Goal: Transaction & Acquisition: Purchase product/service

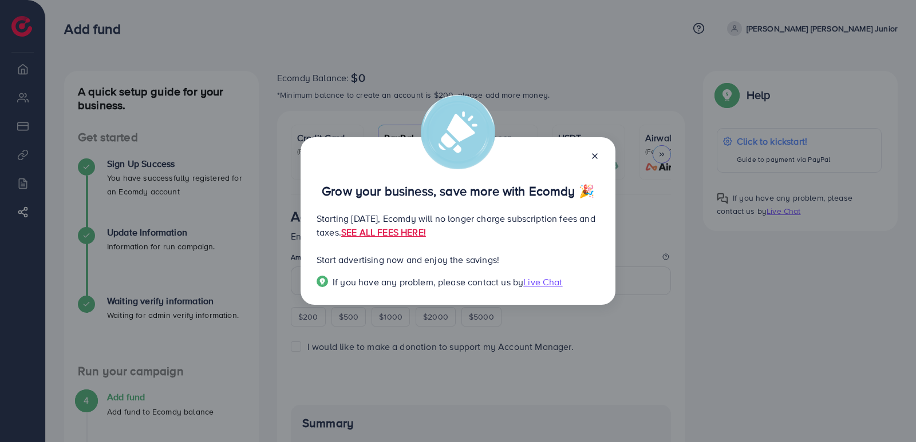
click at [591, 157] on icon at bounding box center [594, 156] width 9 height 9
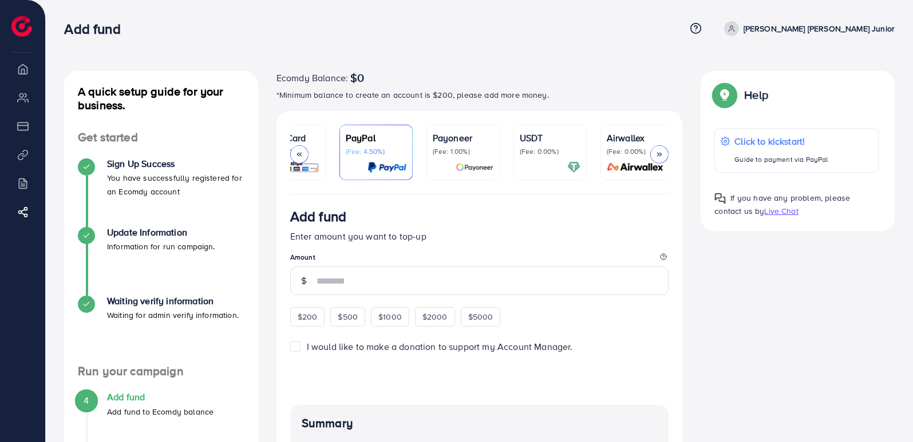
scroll to position [0, 42]
click at [482, 160] on div "Payoneer (Fee: 1.00%)" at bounding box center [458, 152] width 61 height 43
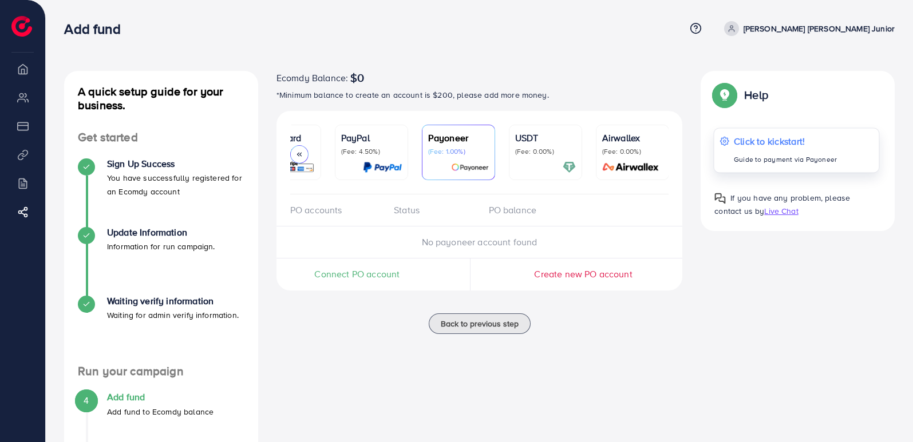
click at [759, 162] on p "Guide to payment via Payoneer" at bounding box center [785, 160] width 103 height 14
click at [22, 101] on li "My ad accounts" at bounding box center [22, 97] width 45 height 23
click at [25, 122] on li "Payment" at bounding box center [22, 125] width 45 height 23
click at [303, 153] on icon at bounding box center [299, 154] width 8 height 8
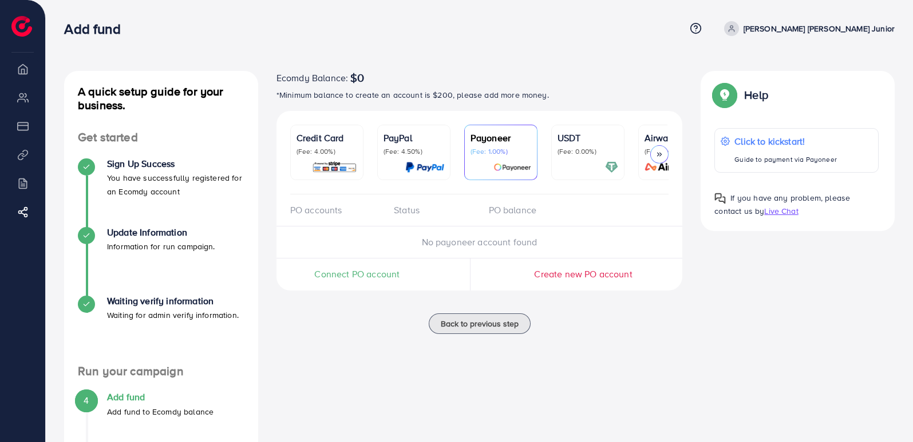
click at [659, 159] on div at bounding box center [659, 154] width 18 height 18
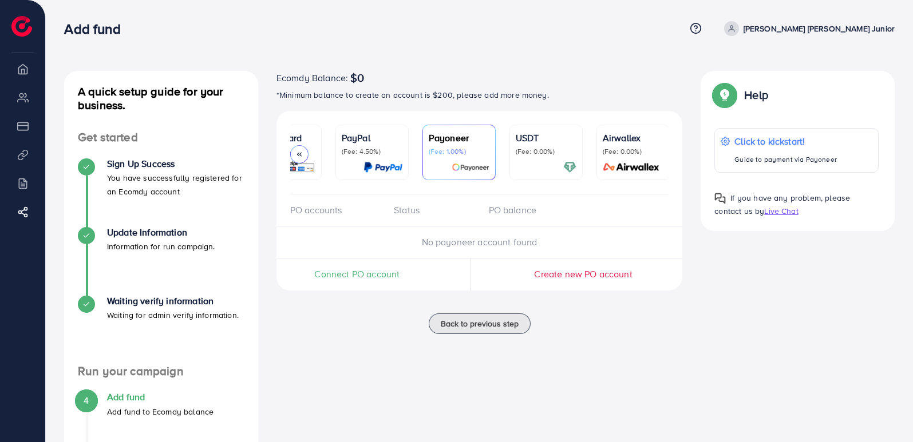
scroll to position [0, 42]
click at [659, 159] on div "Airwallex (Fee: 0.00%)" at bounding box center [632, 152] width 61 height 43
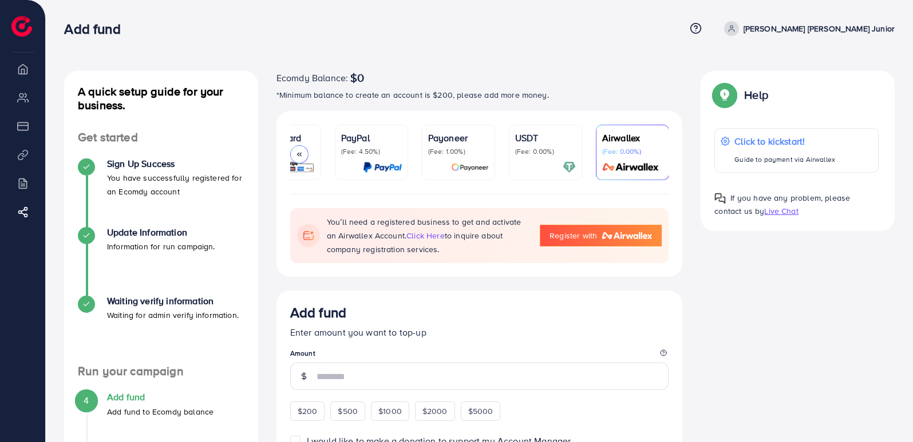
click at [304, 153] on div at bounding box center [299, 154] width 18 height 18
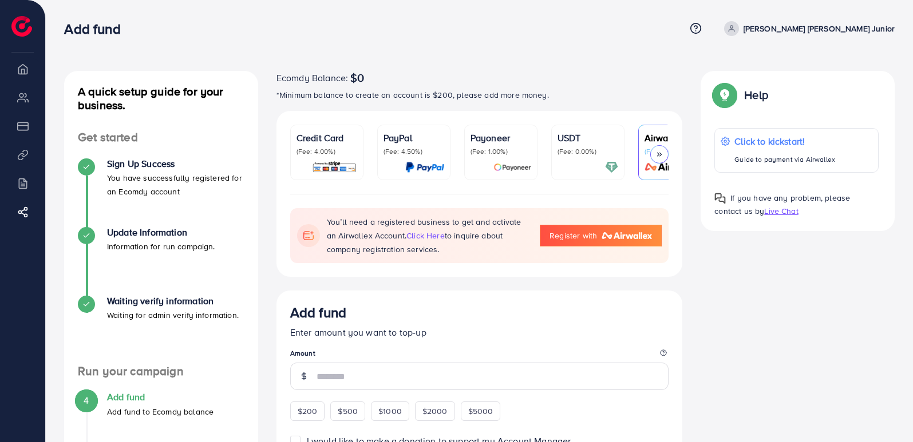
click at [304, 153] on p "(Fee: 4.00%)" at bounding box center [326, 151] width 61 height 9
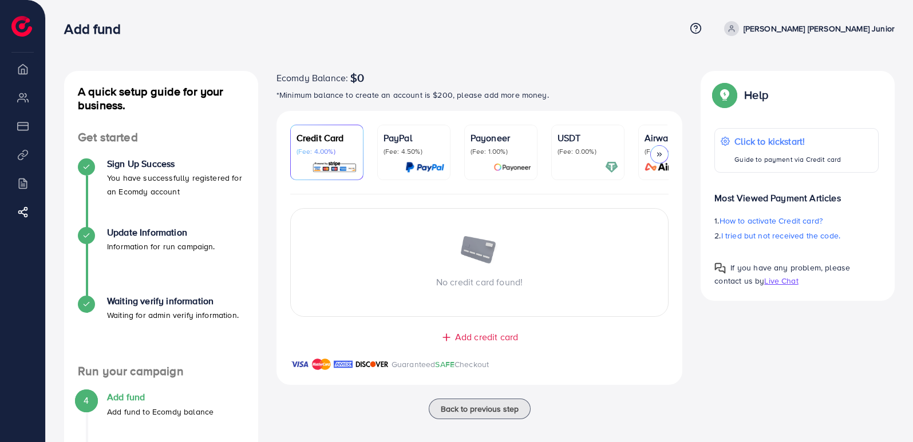
click at [462, 266] on img at bounding box center [479, 251] width 40 height 30
click at [473, 341] on span "Add credit card" at bounding box center [486, 337] width 63 height 13
